Goal: Task Accomplishment & Management: Complete application form

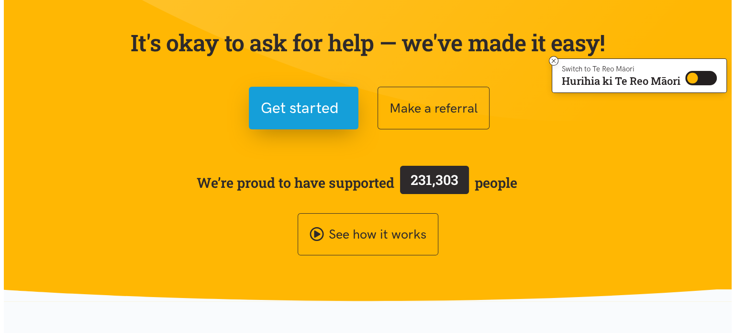
scroll to position [96, 0]
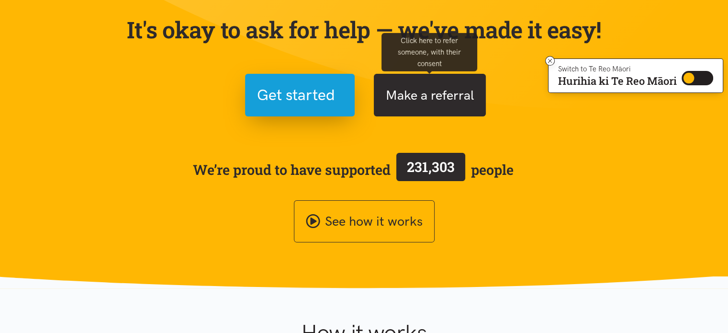
click at [432, 89] on button "Make a referral" at bounding box center [430, 95] width 112 height 43
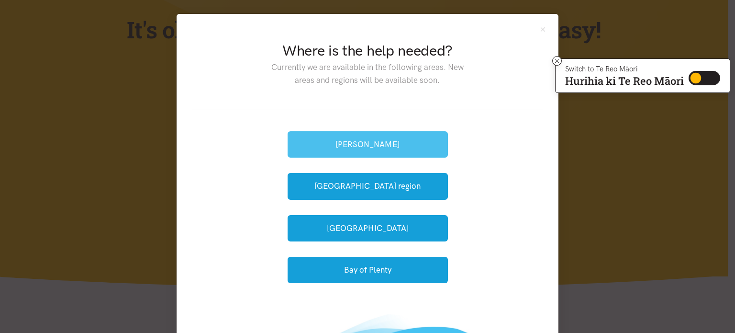
click at [406, 141] on button "[PERSON_NAME]" at bounding box center [368, 144] width 160 height 26
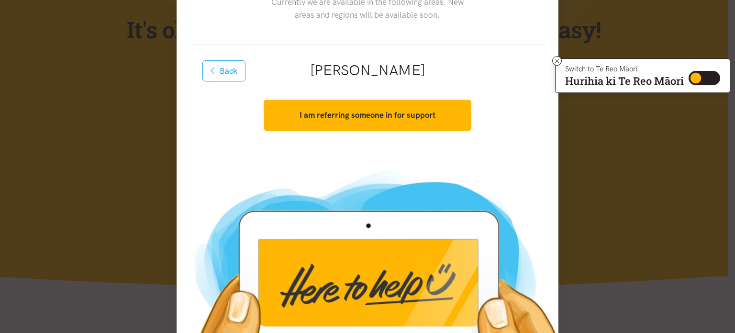
scroll to position [0, 0]
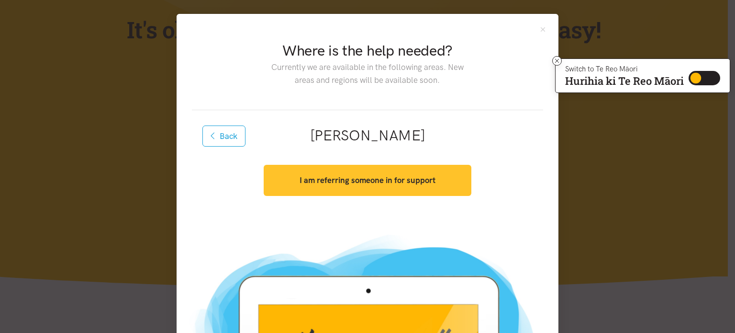
click at [403, 176] on strong "I am referring someone in for support" at bounding box center [367, 180] width 136 height 10
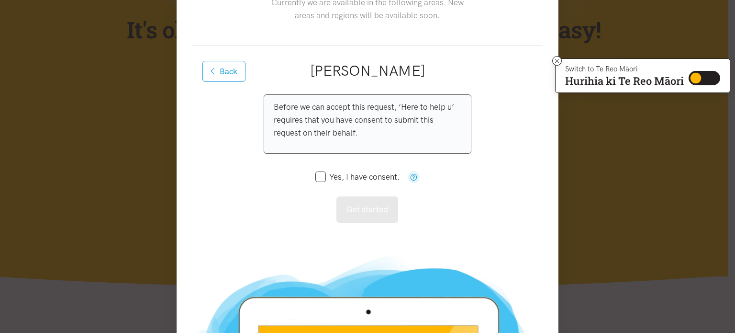
scroll to position [96, 0]
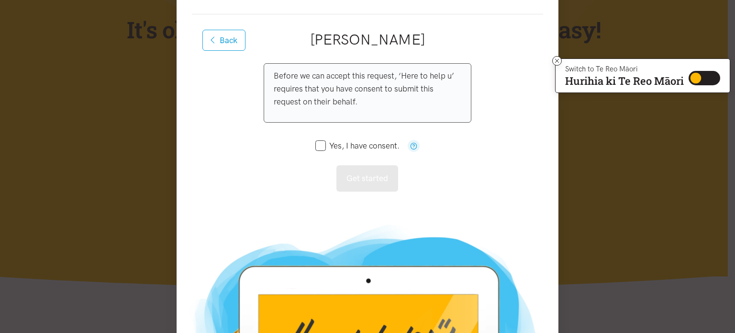
click at [320, 145] on input "Yes, I have consent." at bounding box center [357, 146] width 84 height 8
checkbox input "true"
click at [371, 177] on button "Get started" at bounding box center [367, 178] width 62 height 26
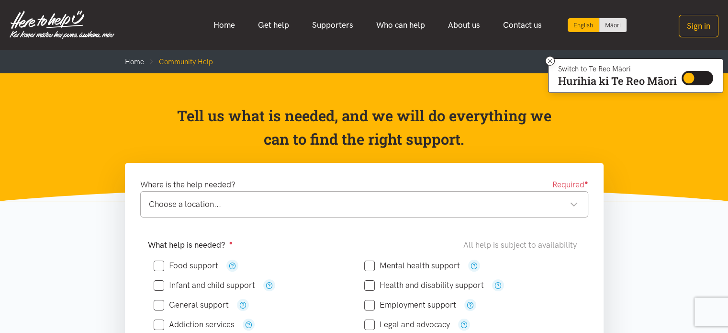
click at [574, 203] on div "Choose a location..." at bounding box center [363, 204] width 429 height 13
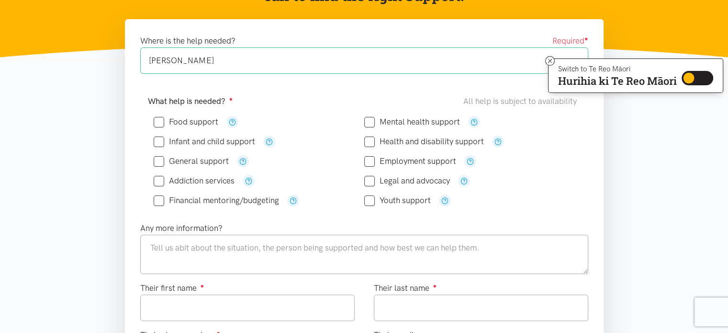
scroll to position [144, 0]
click at [157, 122] on input "Food support" at bounding box center [186, 122] width 65 height 8
checkbox input "true"
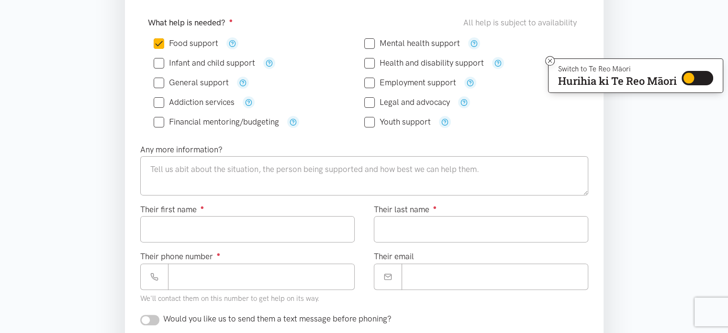
scroll to position [239, 0]
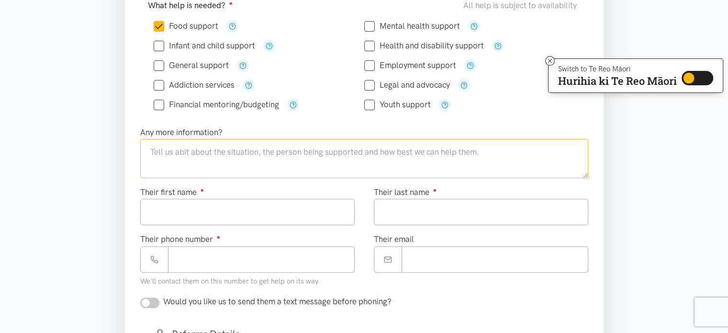
click at [154, 155] on textarea at bounding box center [364, 158] width 448 height 39
click at [152, 151] on textarea at bounding box center [364, 158] width 448 height 39
click at [266, 150] on textarea "I am applying for Super Connect support for my Senior client with visual and mo…" at bounding box center [364, 158] width 448 height 39
click at [580, 152] on textarea "I am applying for Super Connect ready made meals support for my Senior client w…" at bounding box center [364, 158] width 448 height 39
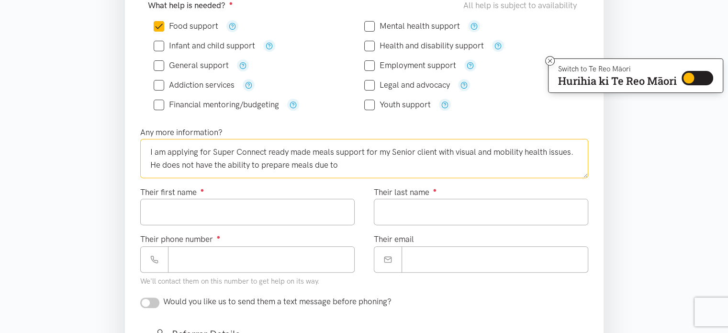
click at [547, 152] on textarea "I am applying for Super Connect ready made meals support for my Senior client w…" at bounding box center [364, 158] width 448 height 39
drag, startPoint x: 340, startPoint y: 165, endPoint x: 432, endPoint y: 163, distance: 92.4
click at [342, 165] on textarea "I am applying for Super Connect ready made meals support for my Senior client w…" at bounding box center [364, 158] width 448 height 39
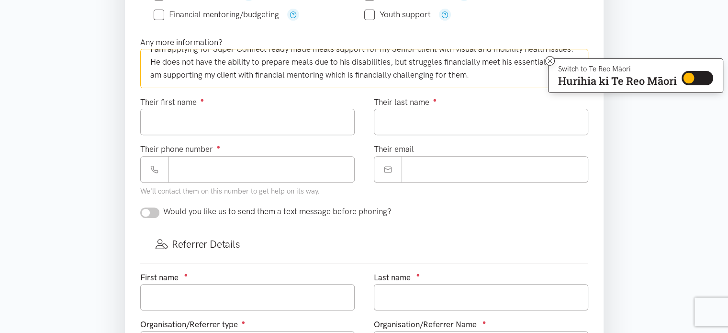
scroll to position [335, 0]
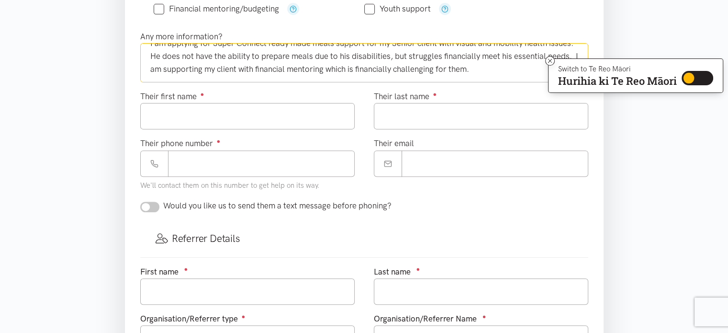
type textarea "I am applying for Super Connect ready made meals support for my Senior client w…"
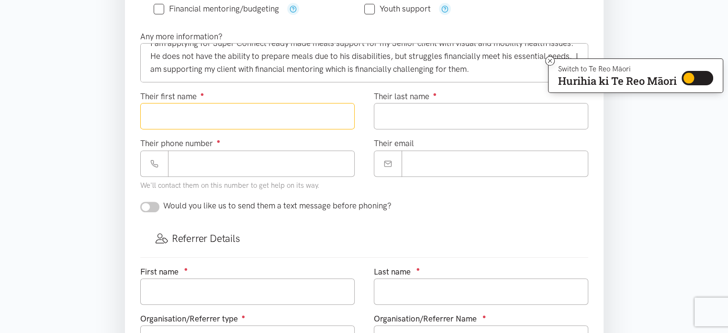
click at [256, 114] on input "Their first name ●" at bounding box center [247, 116] width 214 height 26
type input "********"
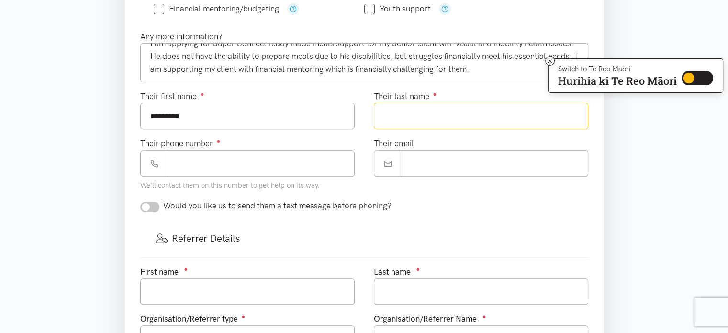
click at [388, 115] on input "Their last name ●" at bounding box center [481, 116] width 214 height 26
type input "******"
click at [176, 161] on input "Their phone number ●" at bounding box center [261, 163] width 187 height 26
click at [152, 161] on icon at bounding box center [154, 163] width 8 height 8
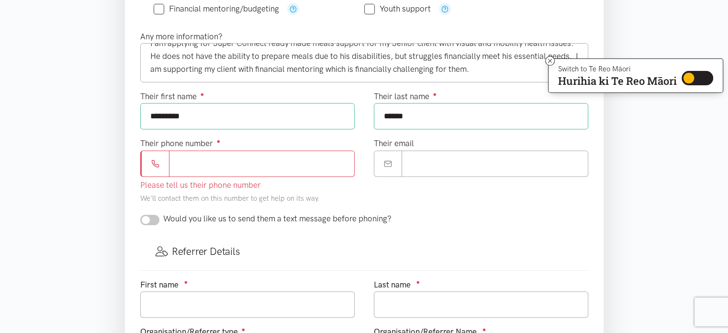
click at [179, 158] on input "Their phone number ●" at bounding box center [262, 163] width 186 height 26
type input "**********"
click at [469, 199] on form "Where is the help needed? Required ● [GEOGRAPHIC_DATA][PERSON_NAME][GEOGRAPHIC_…" at bounding box center [364, 161] width 448 height 637
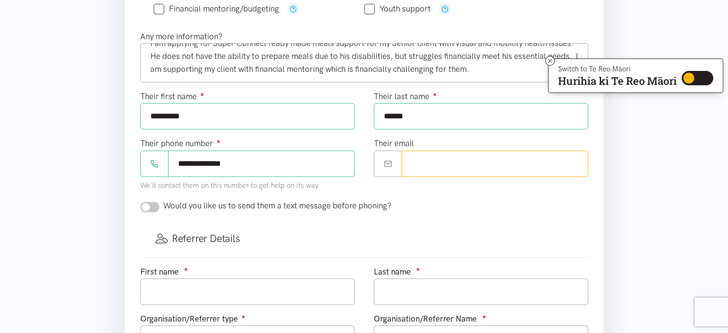
click at [409, 163] on input "Their email" at bounding box center [494, 163] width 187 height 26
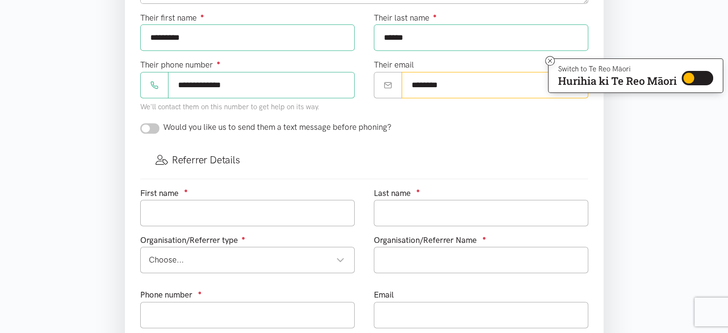
scroll to position [431, 0]
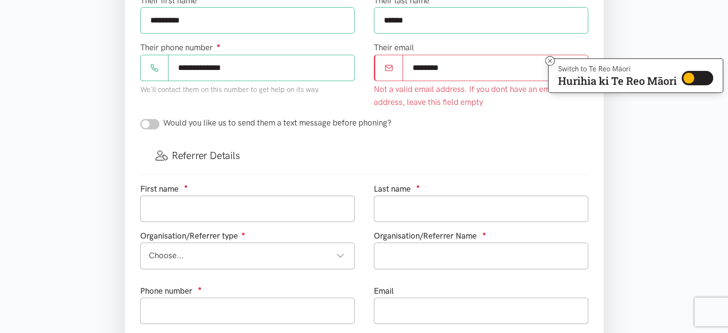
click at [144, 109] on form "Where is the help needed? Required ● [GEOGRAPHIC_DATA][PERSON_NAME][GEOGRAPHIC_…" at bounding box center [364, 65] width 448 height 637
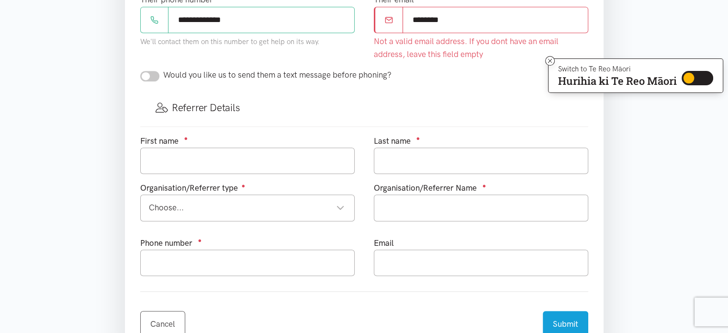
click at [457, 17] on input "********" at bounding box center [495, 20] width 186 height 26
type input "*"
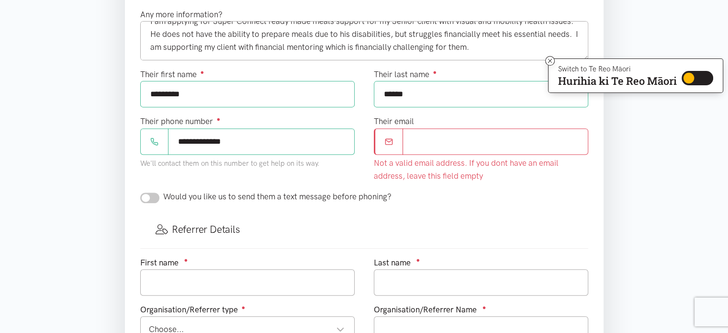
scroll to position [335, 0]
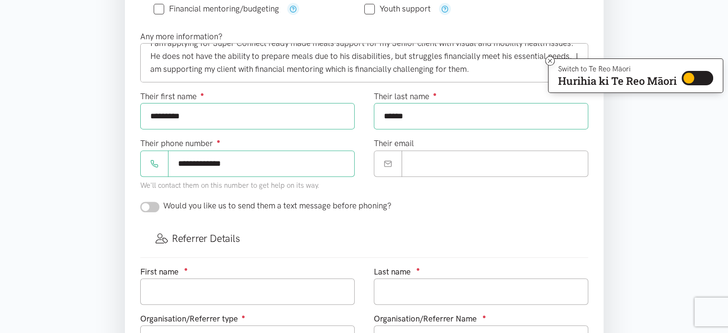
click at [147, 218] on form "Where is the help needed? Required ● [GEOGRAPHIC_DATA][PERSON_NAME][GEOGRAPHIC_…" at bounding box center [364, 155] width 448 height 624
click at [154, 205] on input "checkbox" at bounding box center [149, 206] width 19 height 11
checkbox input "false"
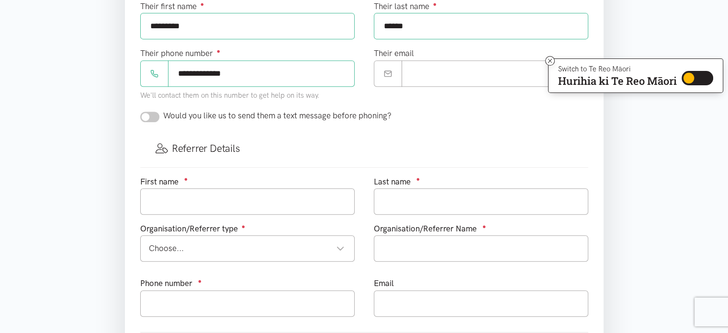
scroll to position [431, 0]
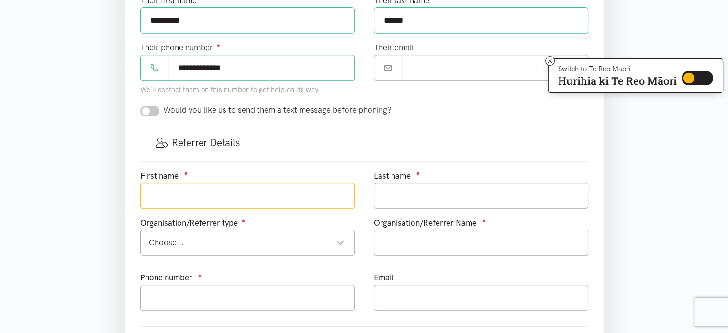
drag, startPoint x: 258, startPoint y: 195, endPoint x: 267, endPoint y: 196, distance: 9.2
click at [261, 195] on input "text" at bounding box center [247, 195] width 214 height 26
type input "Mututanga"
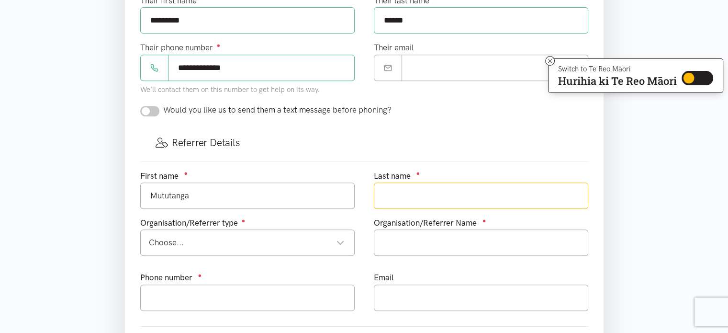
type input "[PERSON_NAME]"
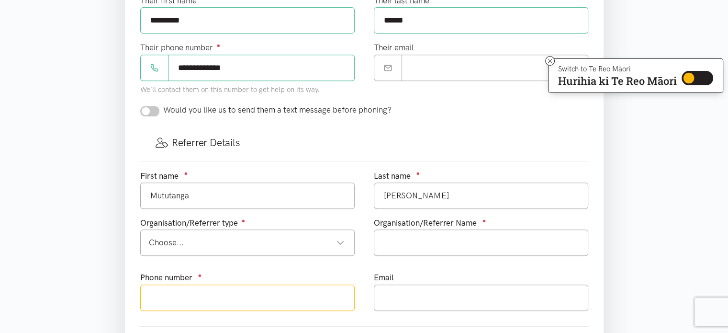
type input "078563760"
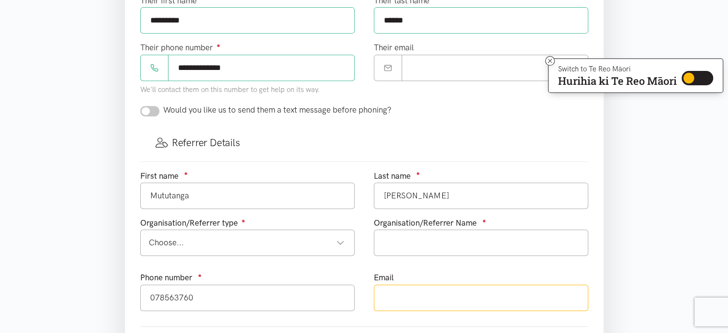
type input "[EMAIL_ADDRESS][DOMAIN_NAME]"
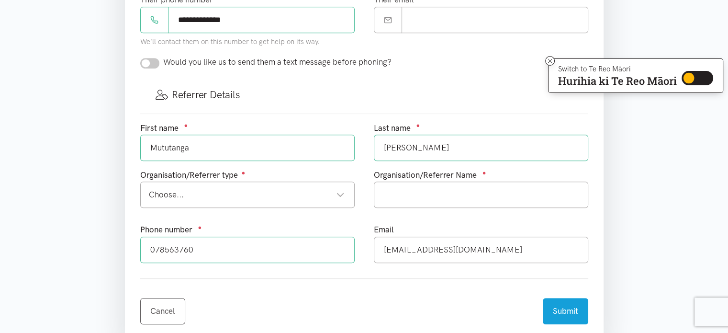
scroll to position [526, 0]
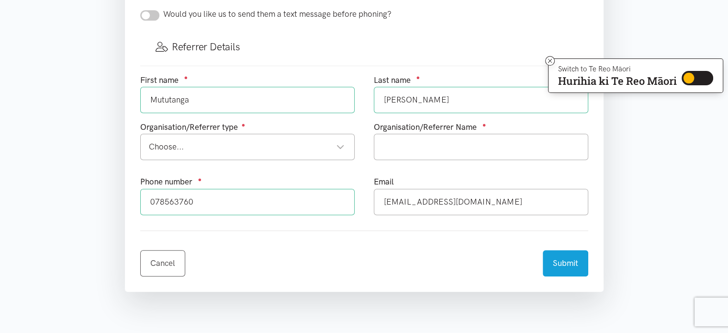
click at [334, 145] on div "Choose..." at bounding box center [247, 146] width 196 height 13
click at [394, 143] on input "text" at bounding box center [481, 146] width 214 height 26
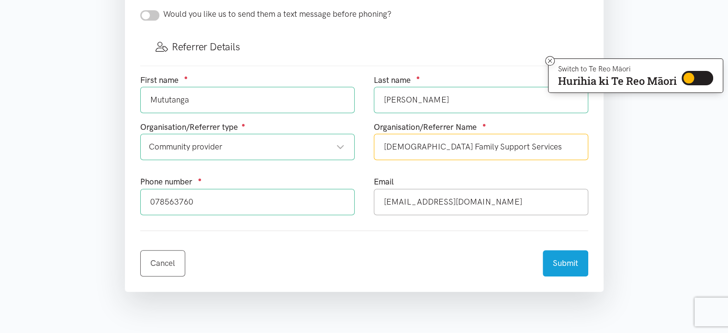
type input "[DEMOGRAPHIC_DATA] Family Support Services"
click at [205, 200] on input "078563760" at bounding box center [247, 201] width 214 height 26
type input "0"
click at [333, 196] on input "027 603 3436" at bounding box center [247, 201] width 214 height 26
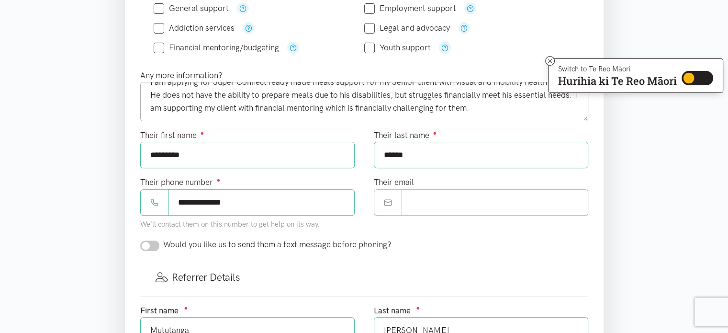
scroll to position [335, 0]
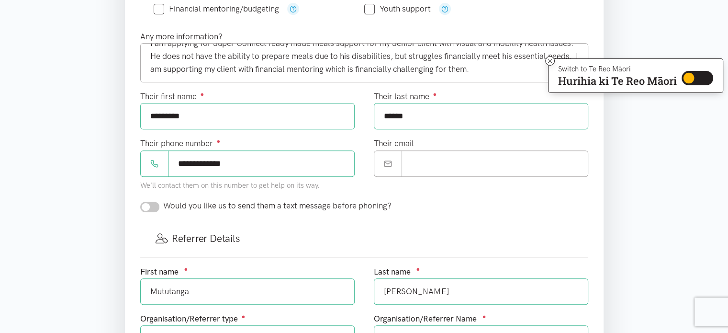
type input "027 603 3436"
click at [232, 164] on input "**********" at bounding box center [261, 163] width 187 height 26
type input "*"
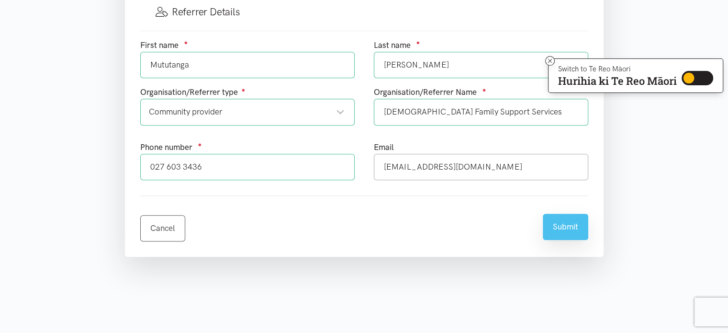
scroll to position [587, 0]
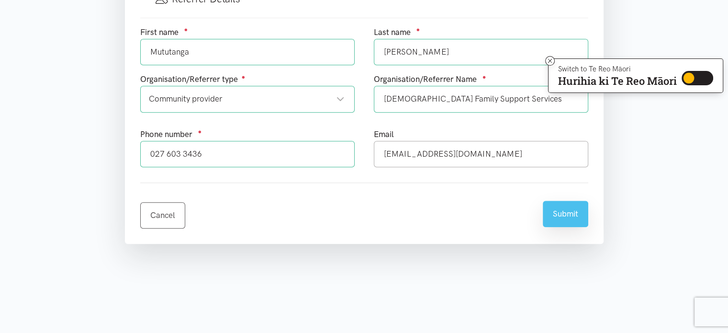
click at [565, 207] on button "Submit" at bounding box center [565, 213] width 45 height 26
click at [567, 211] on button "Submit" at bounding box center [565, 213] width 45 height 26
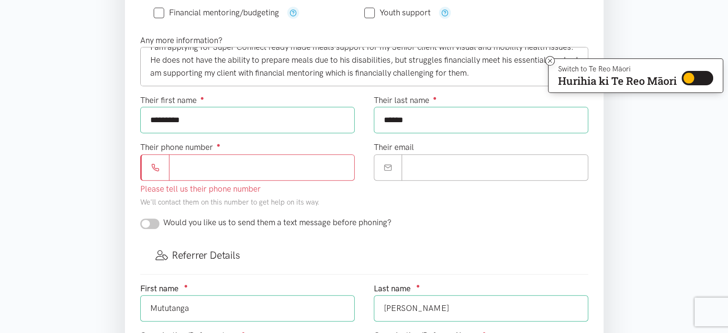
scroll to position [348, 0]
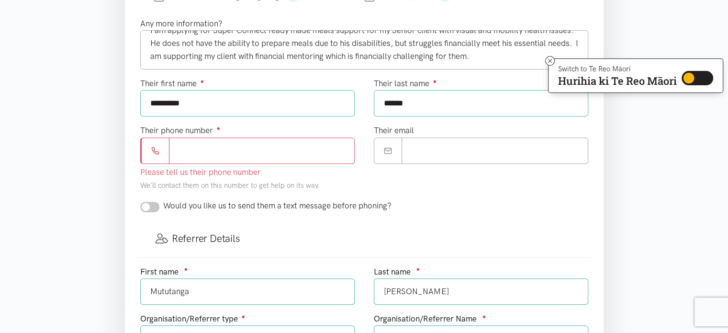
click at [203, 142] on input "Their phone number ●" at bounding box center [262, 150] width 186 height 26
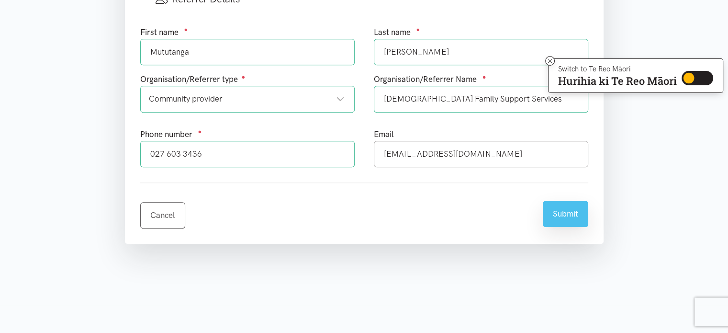
type input "**********"
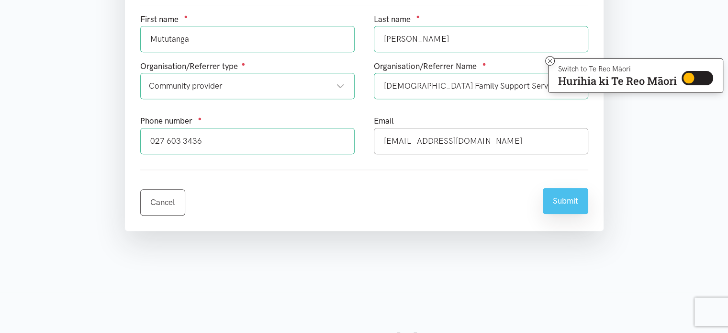
scroll to position [574, 0]
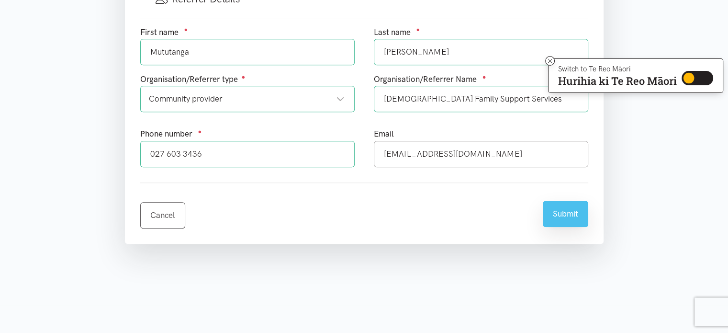
click at [563, 218] on button "Submit" at bounding box center [565, 213] width 45 height 26
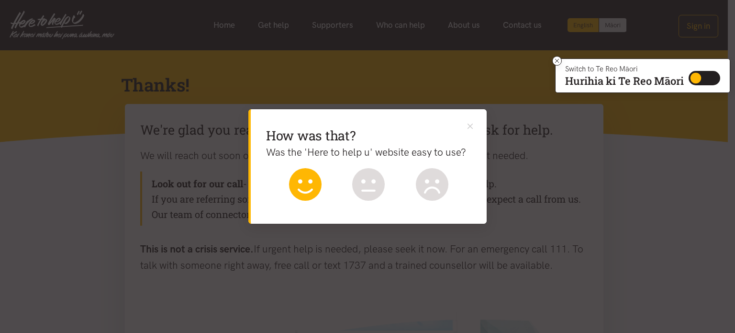
click at [314, 182] on icon at bounding box center [305, 184] width 33 height 33
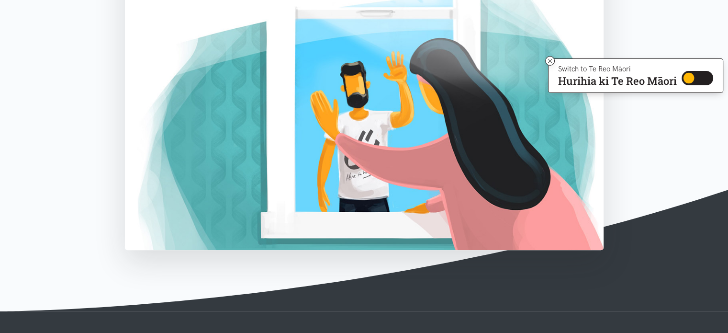
scroll to position [193, 0]
